Goal: Book appointment/travel/reservation

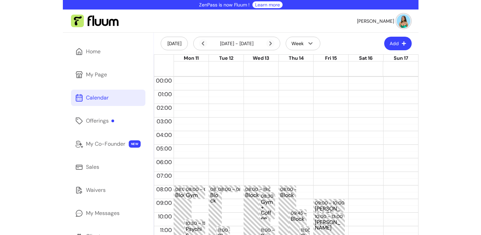
scroll to position [138, 0]
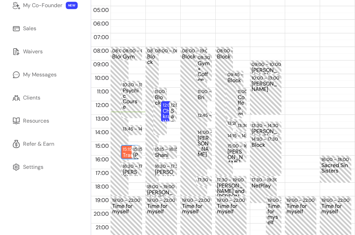
click at [125, 152] on div "Trauma Healing & Somatic Integration Session" at bounding box center [130, 155] width 15 height 6
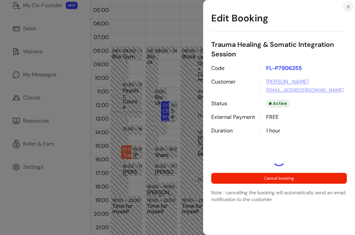
click at [347, 7] on icon "Close" at bounding box center [348, 6] width 5 height 5
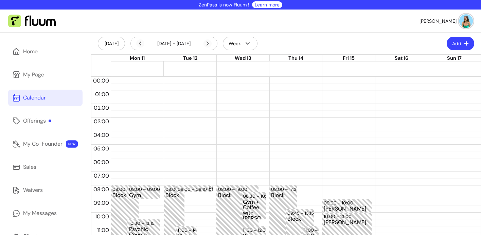
scroll to position [0, 0]
click at [141, 44] on icon at bounding box center [140, 43] width 8 height 8
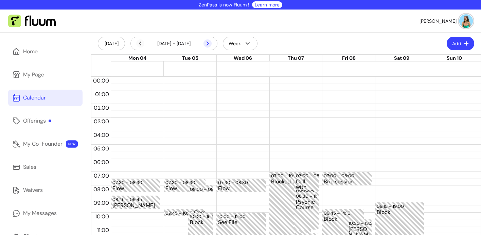
click at [204, 44] on icon at bounding box center [207, 43] width 8 height 8
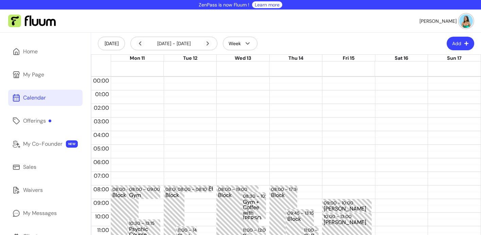
click at [135, 57] on span "Mon 11" at bounding box center [137, 58] width 15 height 6
drag, startPoint x: 137, startPoint y: 57, endPoint x: 104, endPoint y: 56, distance: 32.6
click at [104, 56] on div "Mon 11 Tue 12 Wed 13 Thu 14 Fri 15 Sat 16 Sun 17" at bounding box center [285, 65] width 389 height 21
drag, startPoint x: 202, startPoint y: 59, endPoint x: 176, endPoint y: 61, distance: 25.9
click at [176, 61] on div "Mon 11 Tue 12 Wed 13 Thu 14 Fri 15 Sat 16 Sun 17" at bounding box center [296, 65] width 370 height 21
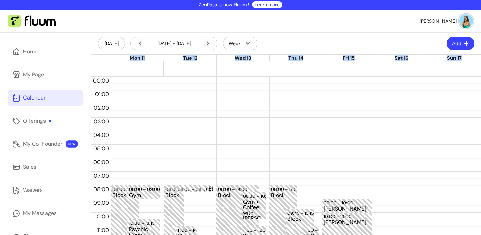
drag, startPoint x: 127, startPoint y: 57, endPoint x: 345, endPoint y: 70, distance: 218.6
click at [346, 70] on div "Mon 11 Tue 12 Wed 13 Thu 14 Fri 15 Sat 16 Sun 17" at bounding box center [296, 65] width 370 height 21
drag, startPoint x: 296, startPoint y: 58, endPoint x: 253, endPoint y: 67, distance: 42.9
click at [253, 67] on div "Mon 11 Tue 12 Wed 13 Thu 14 Fri 15 Sat 16 Sun 17" at bounding box center [296, 65] width 370 height 21
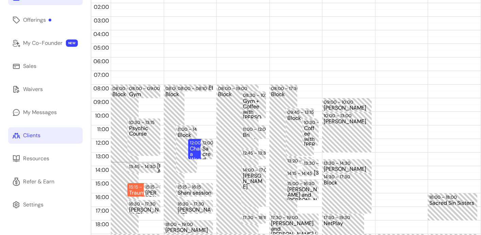
scroll to position [168, 0]
